Goal: Task Accomplishment & Management: Use online tool/utility

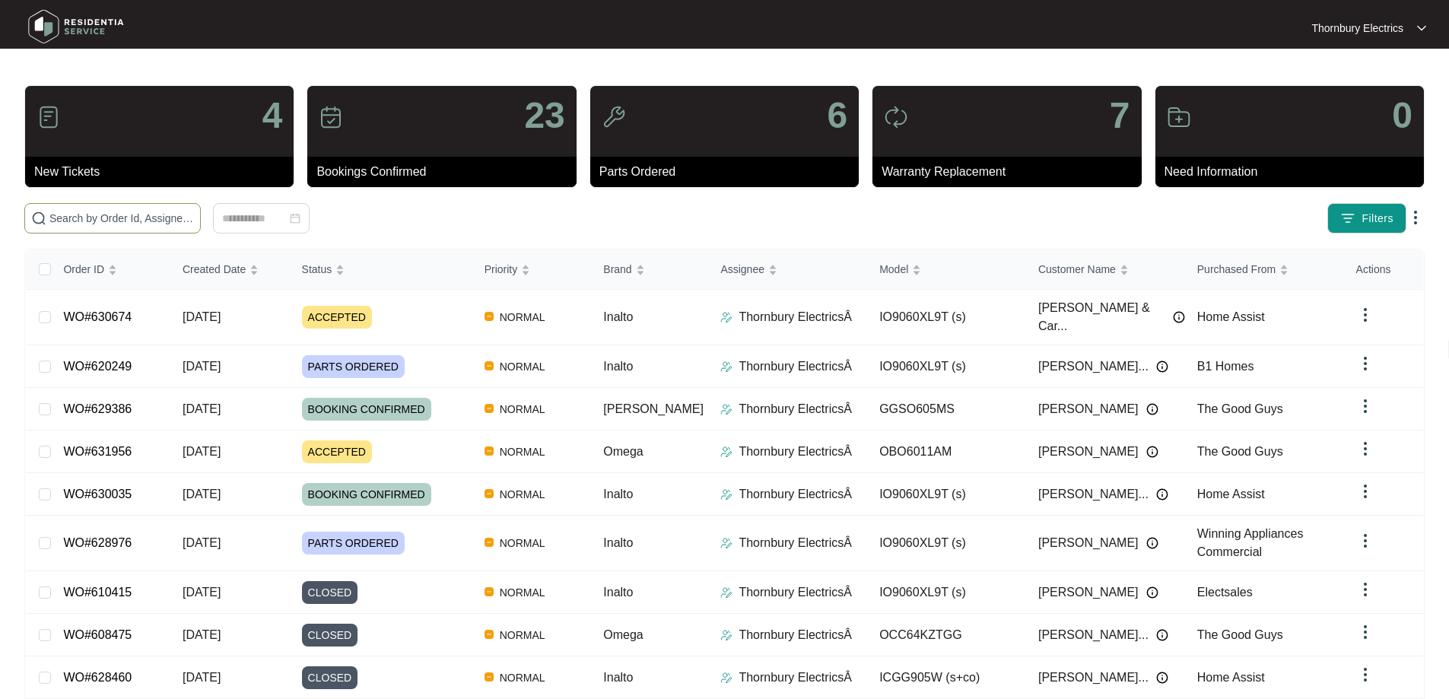
click at [194, 217] on input "text" at bounding box center [121, 218] width 144 height 17
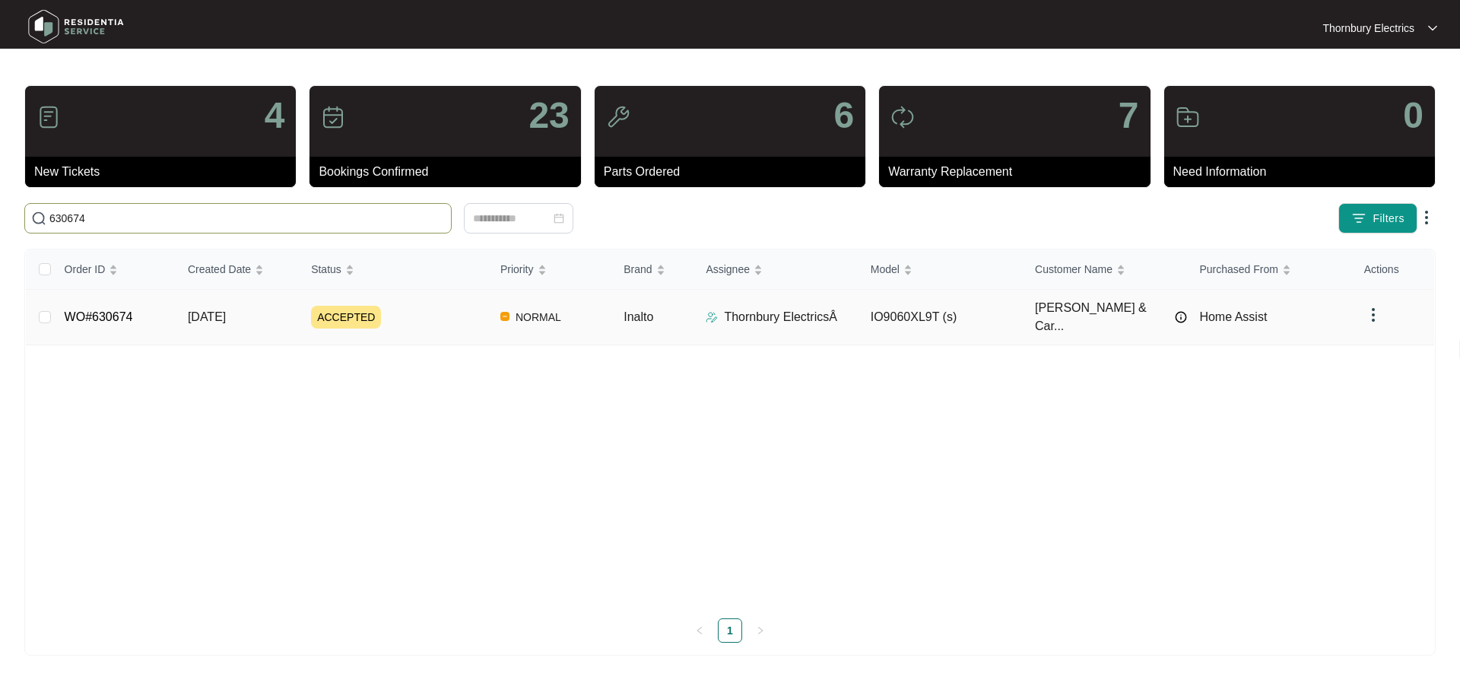
type input "630674"
click at [322, 306] on span "ACCEPTED" at bounding box center [346, 317] width 70 height 23
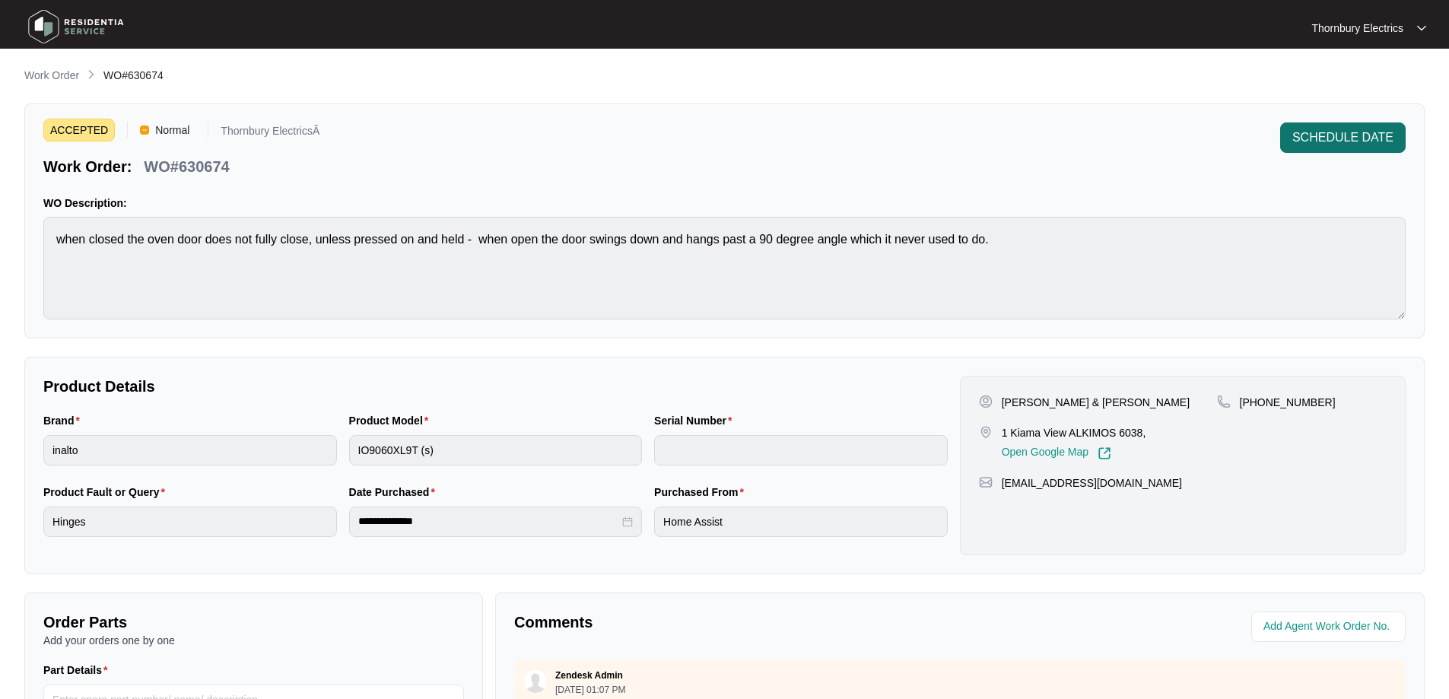
click at [1353, 136] on span "SCHEDULE DATE" at bounding box center [1342, 138] width 101 height 18
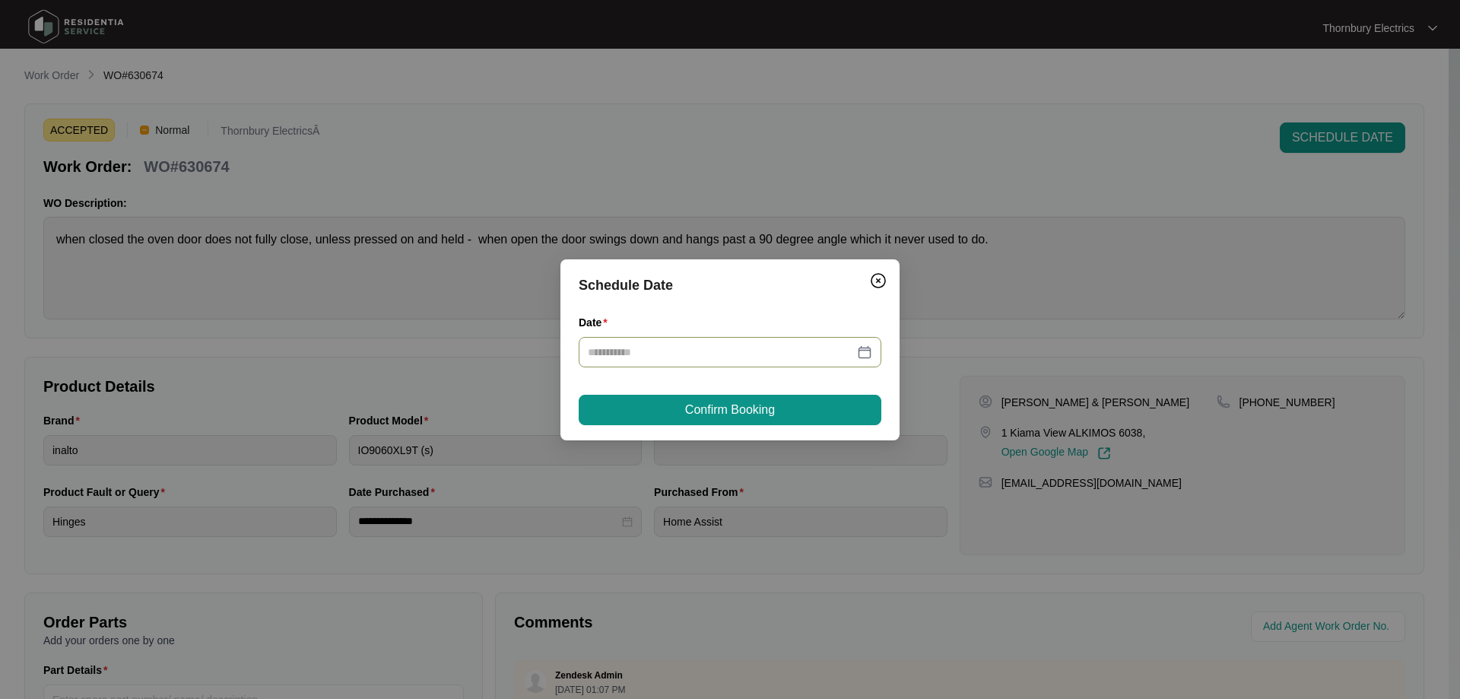
click at [874, 346] on div at bounding box center [730, 352] width 303 height 30
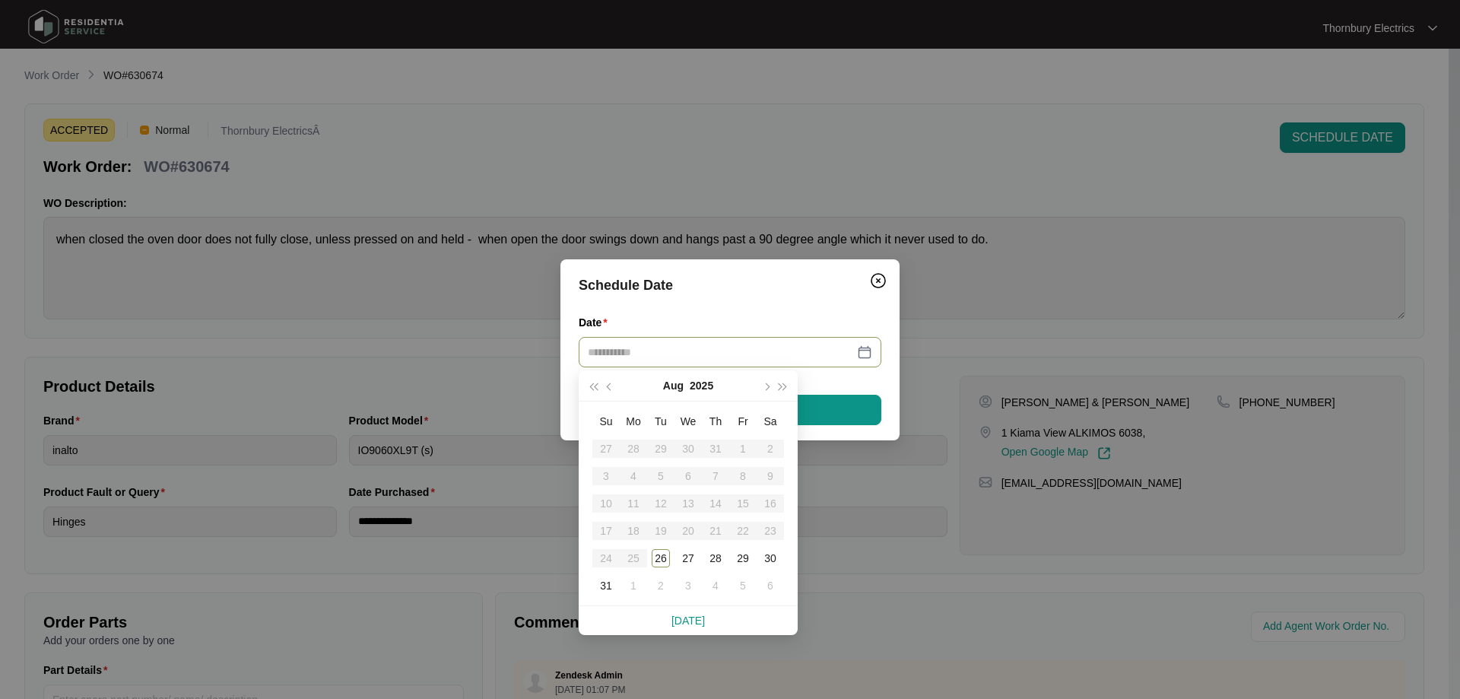
click at [868, 348] on div at bounding box center [730, 352] width 284 height 17
click at [761, 391] on button "button" at bounding box center [765, 385] width 17 height 30
click at [719, 477] on div "11" at bounding box center [715, 476] width 18 height 18
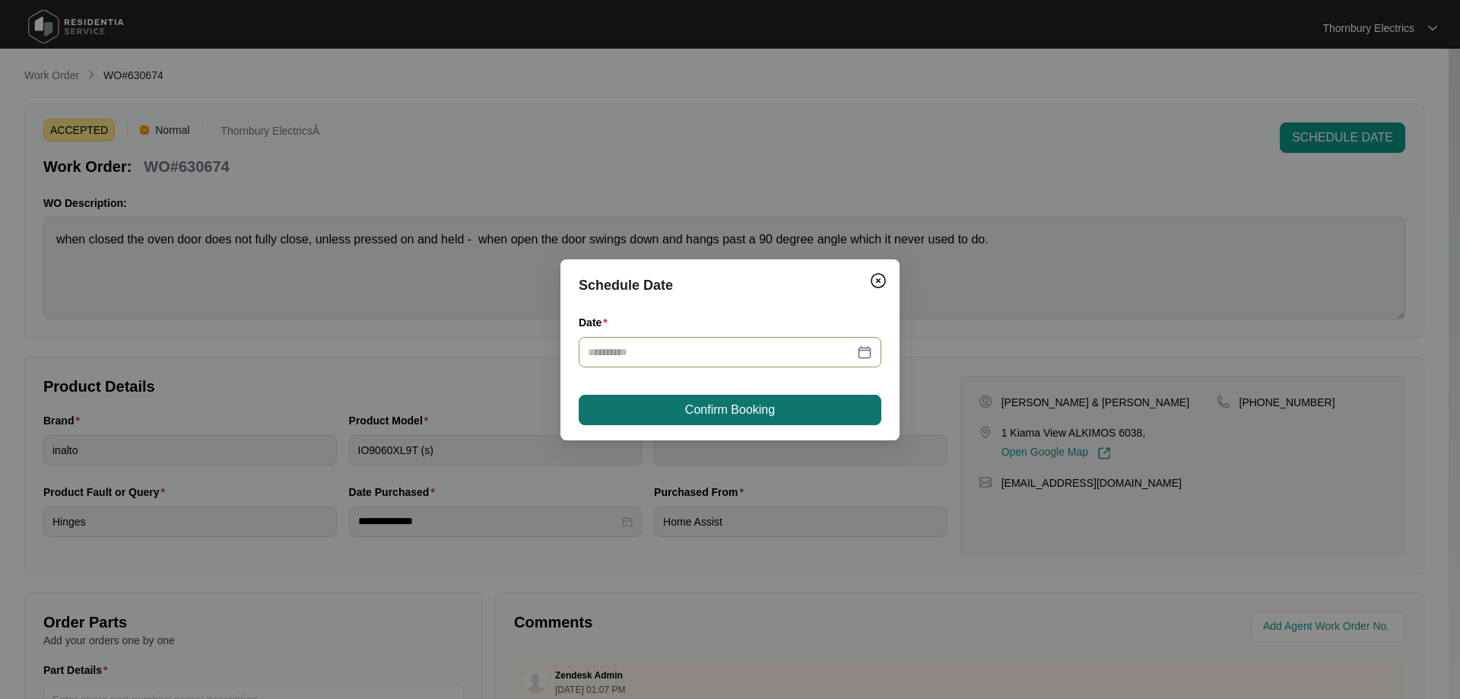
type input "**********"
click at [791, 409] on button "Confirm Booking" at bounding box center [730, 410] width 303 height 30
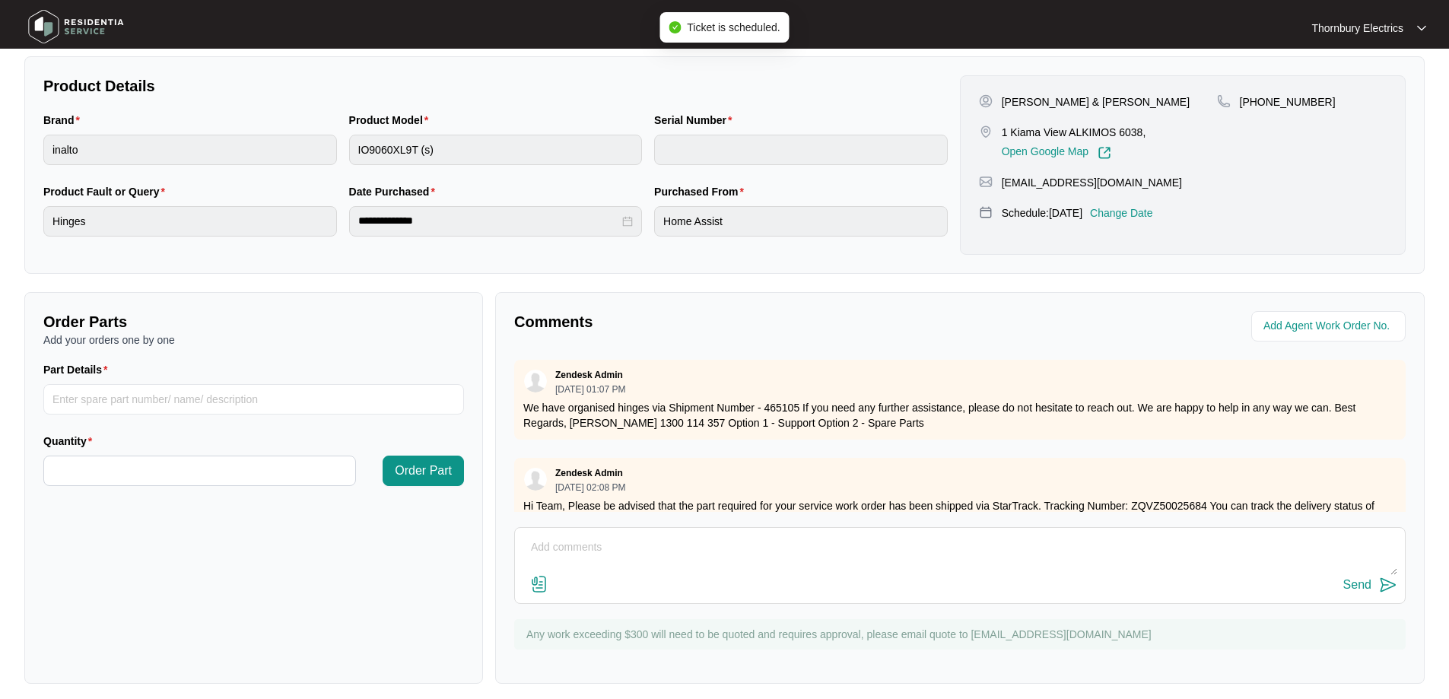
scroll to position [310, 0]
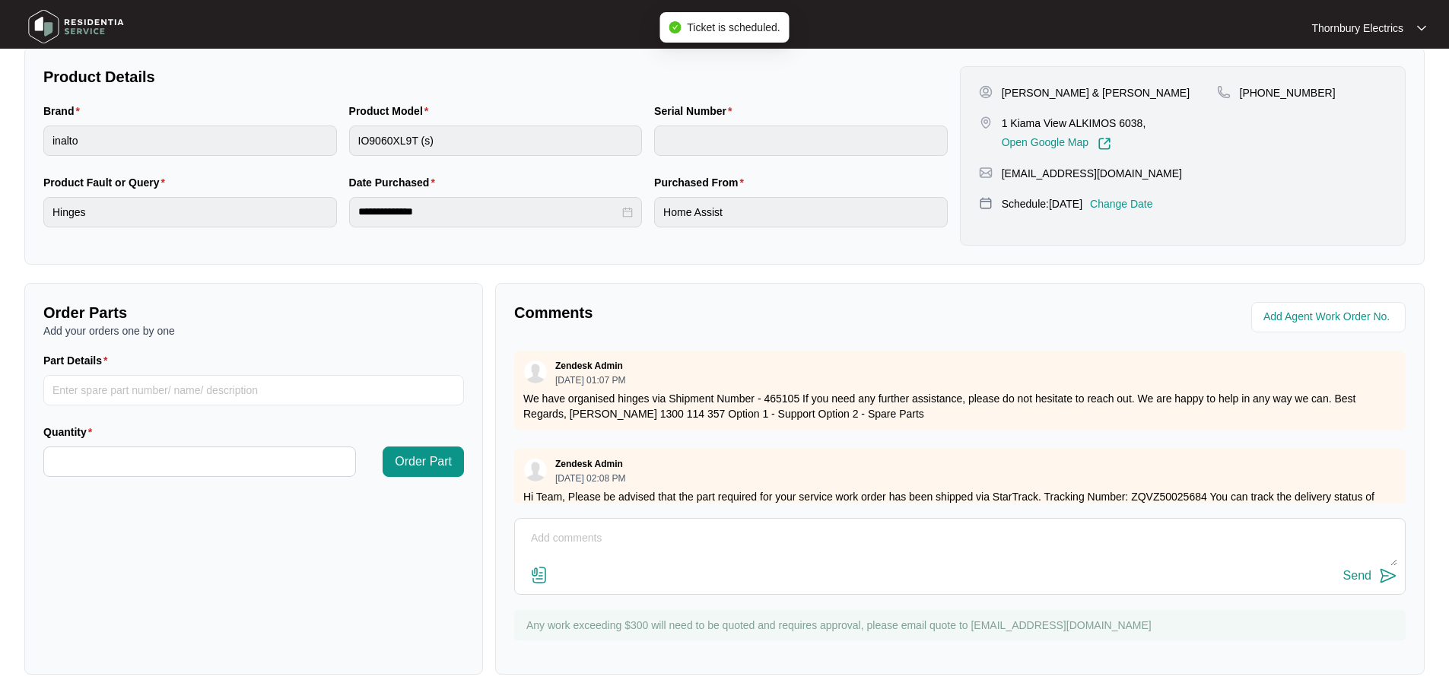
click at [652, 551] on textarea at bounding box center [959, 546] width 875 height 40
type textarea "cust is scheduled for [DATE]"
click at [1369, 569] on div "Send" at bounding box center [1357, 576] width 28 height 14
